Goal: Check status

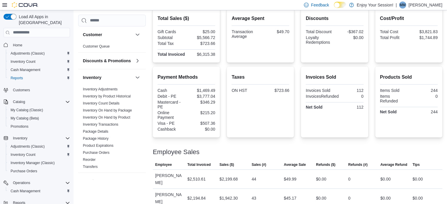
scroll to position [156, 0]
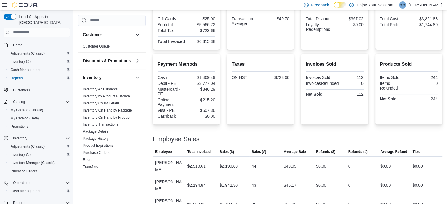
click at [331, 138] on div "Employee Sales" at bounding box center [297, 139] width 289 height 7
